Goal: Task Accomplishment & Management: Manage account settings

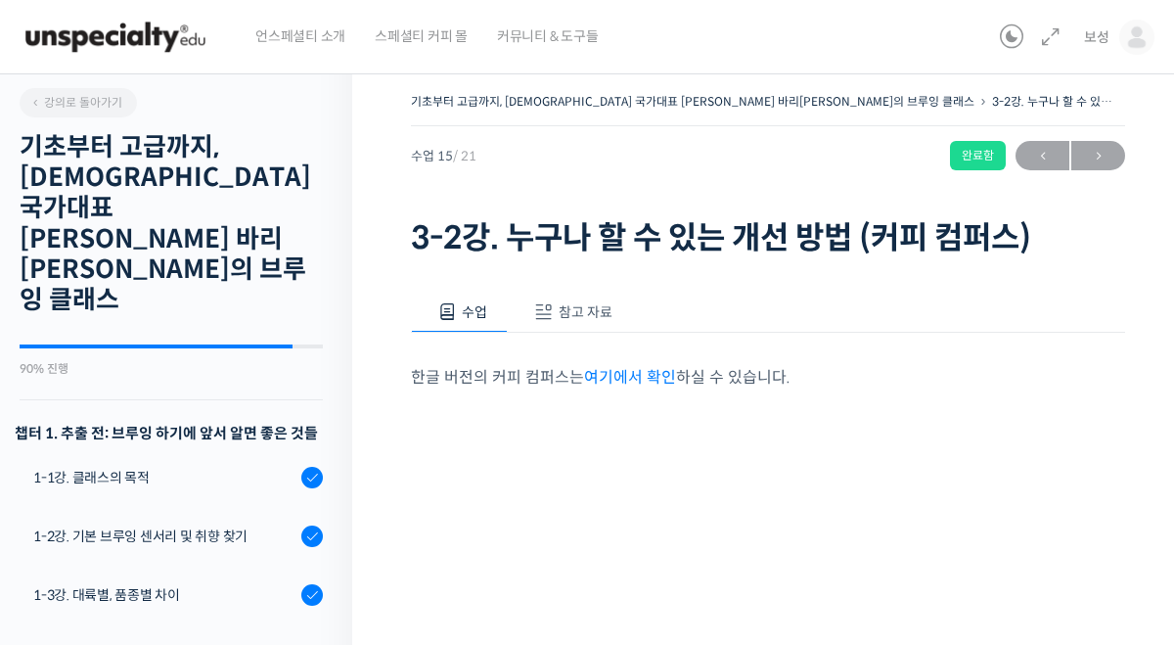
click at [612, 314] on button "참고 자료" at bounding box center [570, 312] width 125 height 41
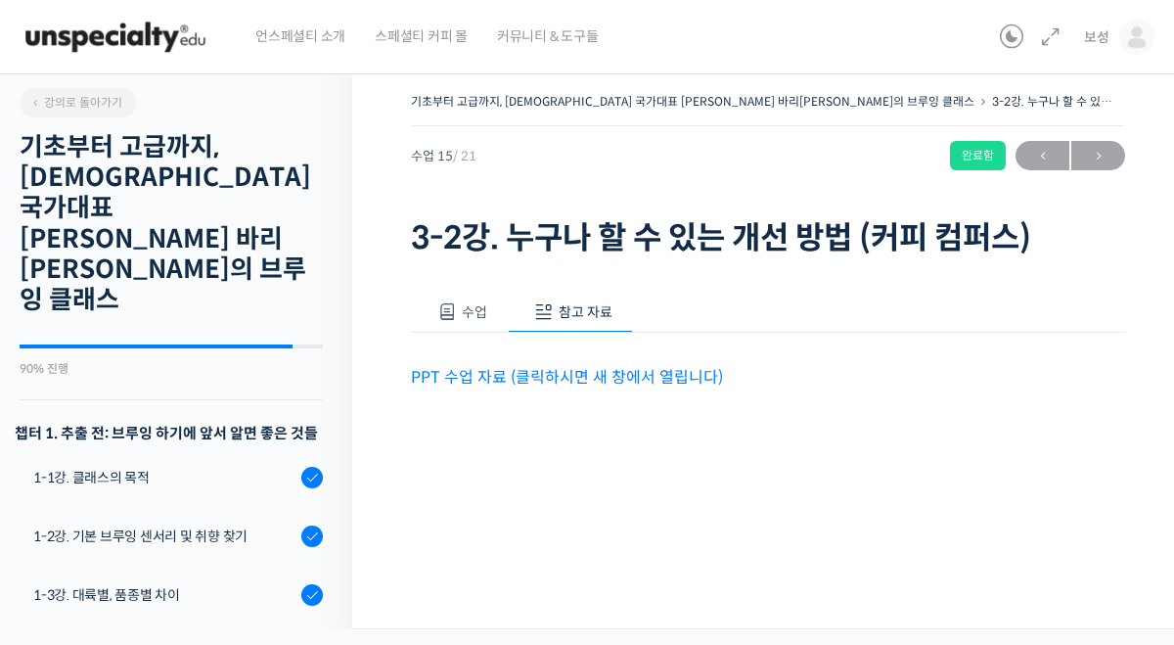
click at [571, 377] on link "PPT 수업 자료 (클릭하시면 새 창에서 열립니다)" at bounding box center [567, 377] width 312 height 21
click at [1113, 38] on link "보성" at bounding box center [1119, 37] width 70 height 74
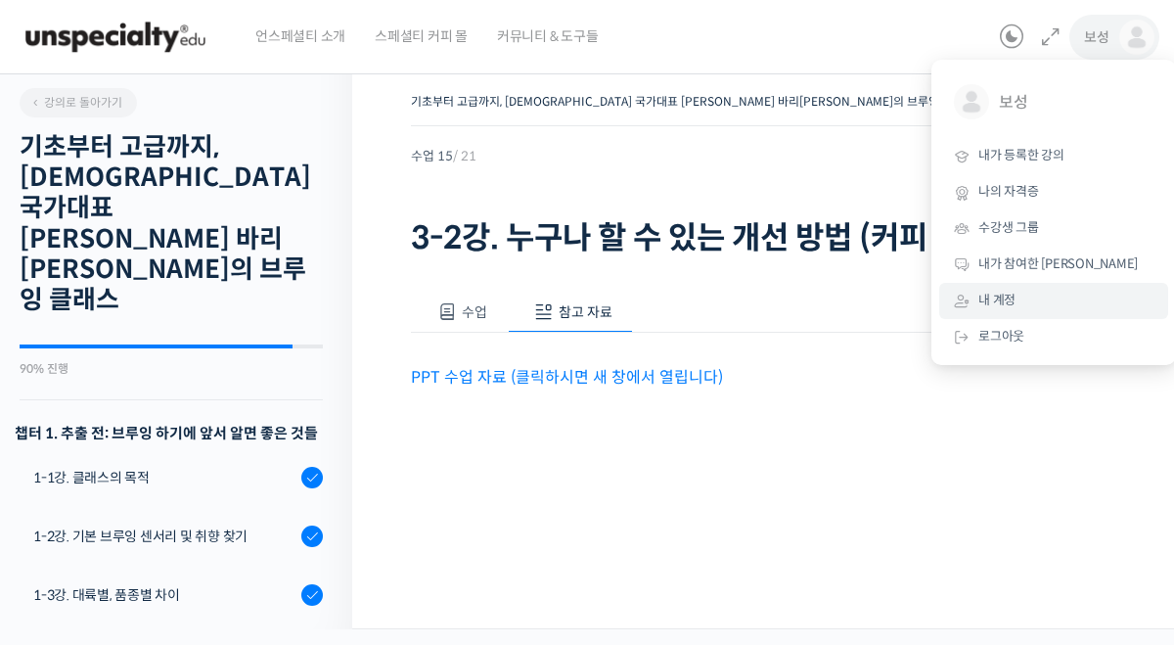
click at [1058, 289] on link "내 계정" at bounding box center [1053, 301] width 229 height 36
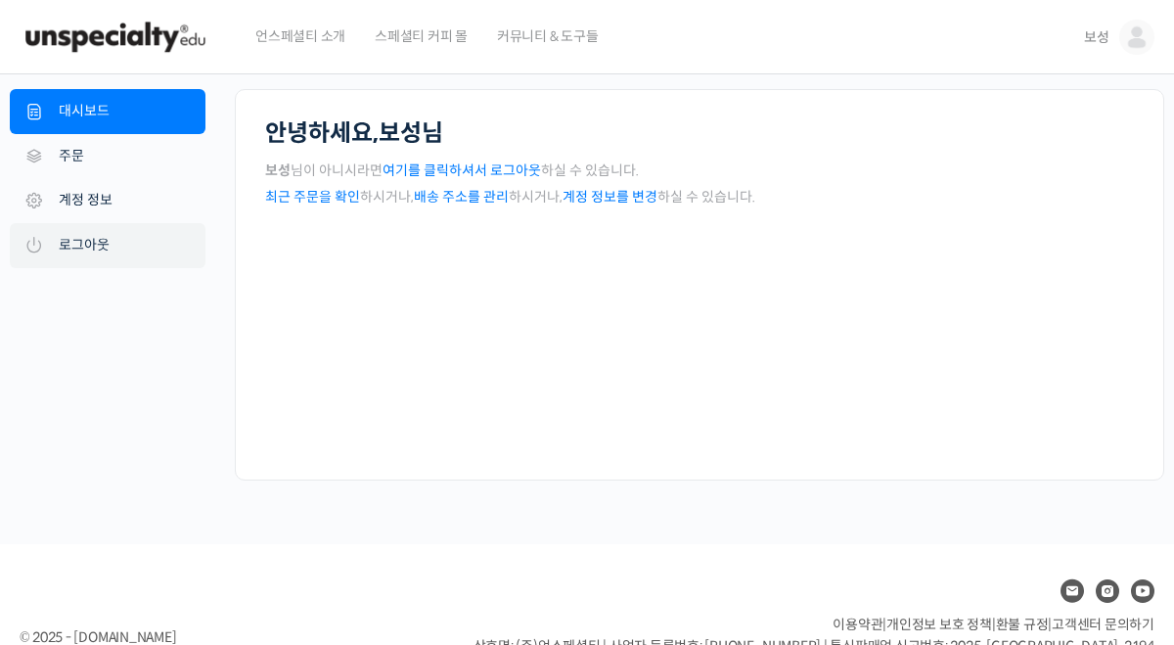
click at [133, 265] on link "로그아웃" at bounding box center [108, 245] width 196 height 45
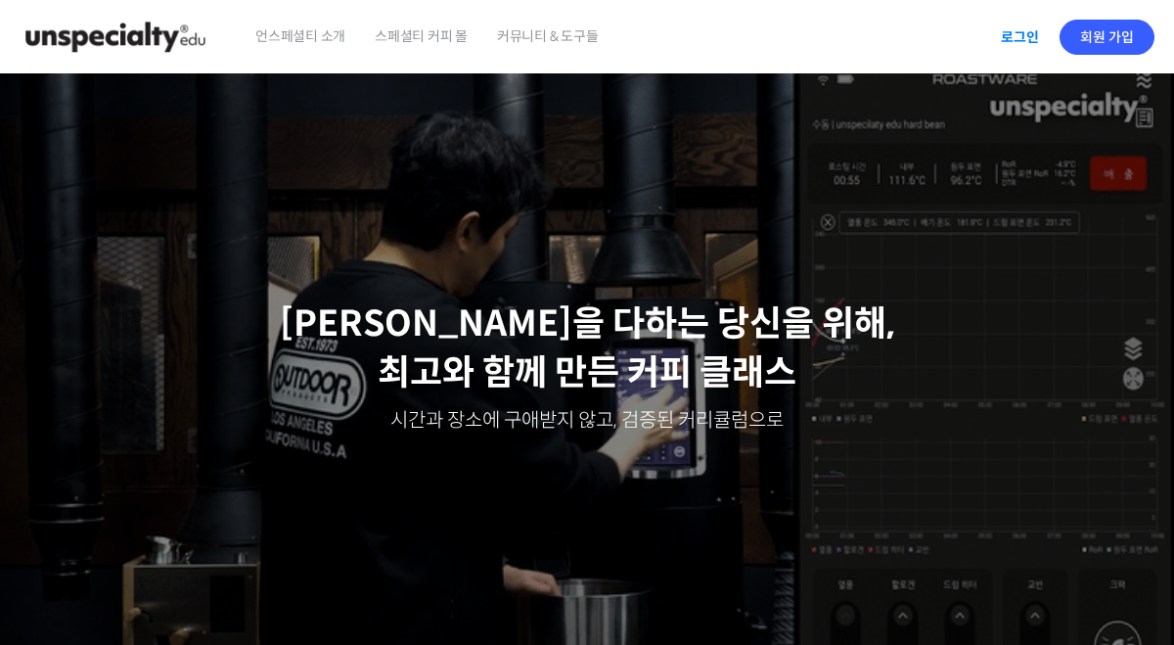
click at [1049, 35] on link "로그인" at bounding box center [1020, 37] width 62 height 45
